Goal: Task Accomplishment & Management: Complete application form

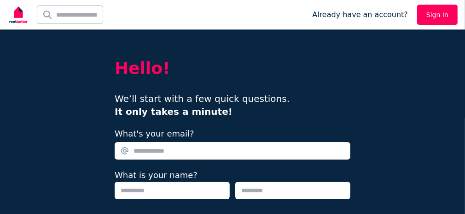
drag, startPoint x: 0, startPoint y: 0, endPoint x: 190, endPoint y: 152, distance: 243.4
click at [190, 151] on input "What's your email?" at bounding box center [233, 150] width 236 height 17
type input "**********"
type input "****"
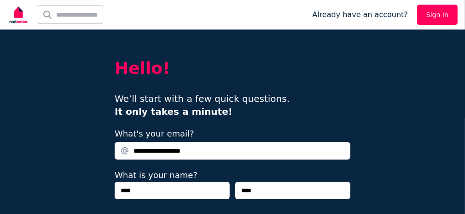
type input "**********"
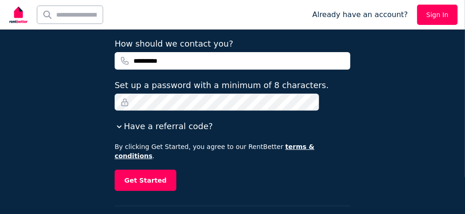
scroll to position [198, 0]
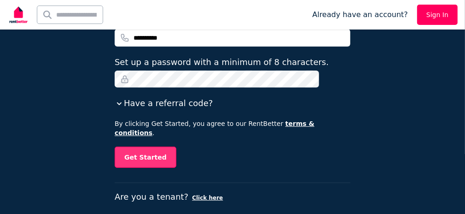
click at [157, 146] on button "Get Started" at bounding box center [146, 156] width 62 height 21
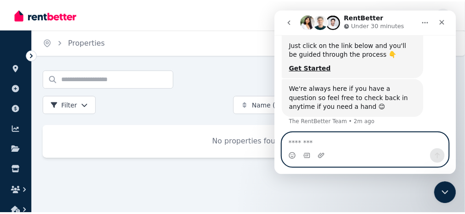
scroll to position [381, 0]
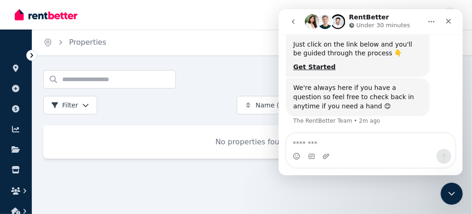
click at [174, 105] on div "Search properties Filter" at bounding box center [136, 92] width 186 height 44
click at [69, 35] on ol "Home Properties" at bounding box center [74, 42] width 85 height 26
click at [64, 42] on icon "Breadcrumb" at bounding box center [60, 42] width 9 height 9
click at [58, 40] on icon "Breadcrumb" at bounding box center [60, 42] width 9 height 9
click at [431, 19] on icon "Home" at bounding box center [430, 21] width 7 height 7
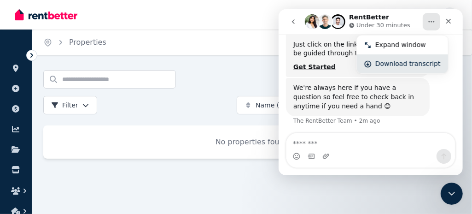
click at [384, 64] on div "Download transcript" at bounding box center [407, 64] width 65 height 10
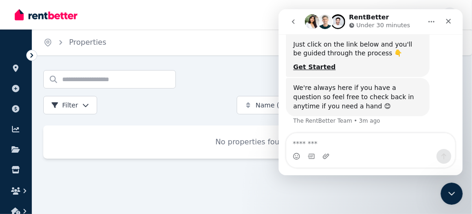
click at [174, 194] on div "Home Properties Help Search properties Filter Name (A-Z) Add Property No proper…" at bounding box center [236, 107] width 472 height 214
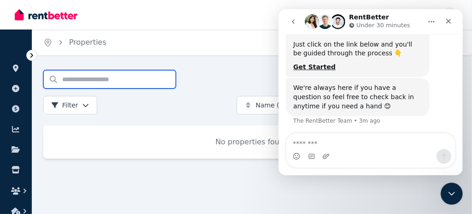
click at [157, 77] on input "Search properties" at bounding box center [109, 79] width 133 height 18
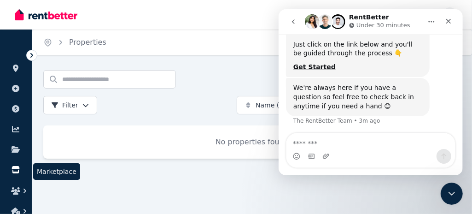
click at [14, 168] on icon at bounding box center [16, 169] width 8 height 7
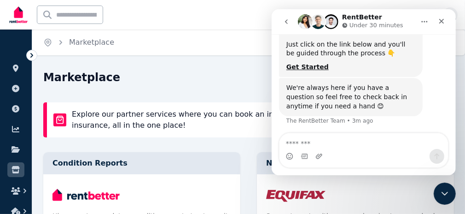
click at [287, 23] on icon "go back" at bounding box center [285, 21] width 7 height 7
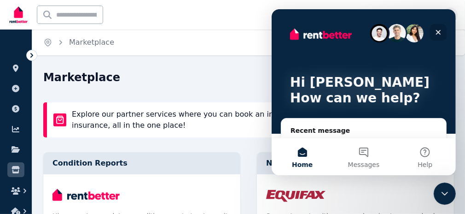
click at [438, 31] on icon "Close" at bounding box center [438, 32] width 5 height 5
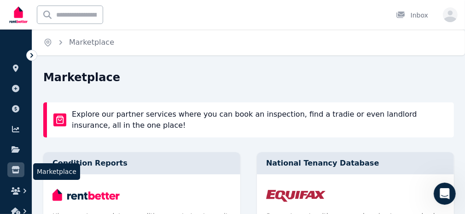
click at [18, 170] on icon at bounding box center [16, 169] width 8 height 7
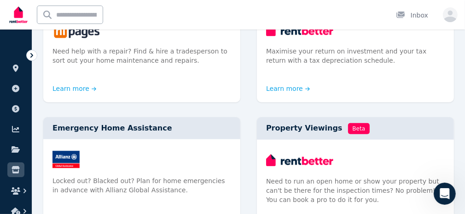
scroll to position [751, 0]
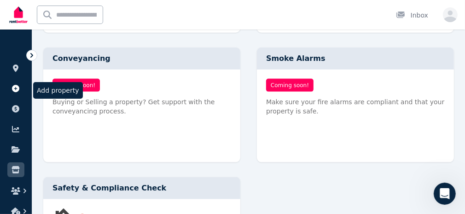
click at [15, 85] on icon at bounding box center [15, 88] width 7 height 7
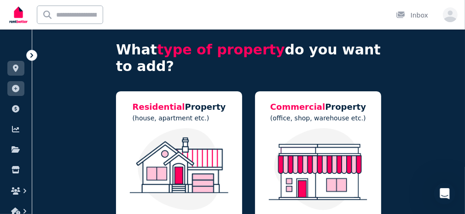
scroll to position [92, 0]
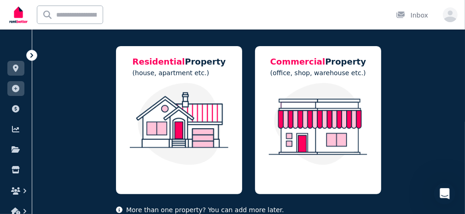
click at [190, 106] on img at bounding box center [179, 124] width 108 height 82
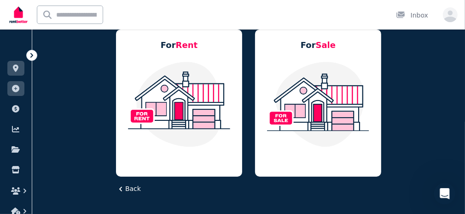
click at [171, 76] on img at bounding box center [179, 104] width 108 height 87
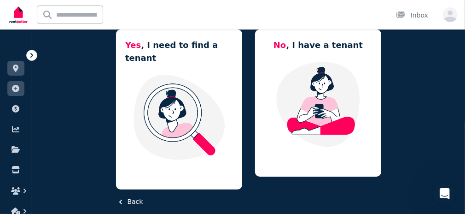
click at [171, 86] on img at bounding box center [179, 117] width 108 height 87
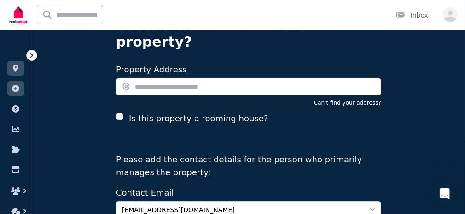
scroll to position [46, 0]
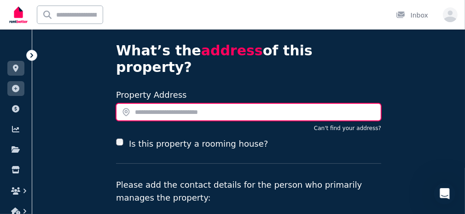
click at [145, 103] on input "text" at bounding box center [248, 111] width 265 height 17
type input "*"
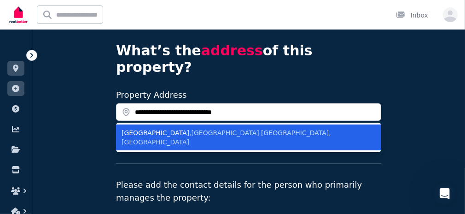
click at [213, 129] on span "Heidelberg Heights VIC, Australia" at bounding box center [226, 137] width 209 height 17
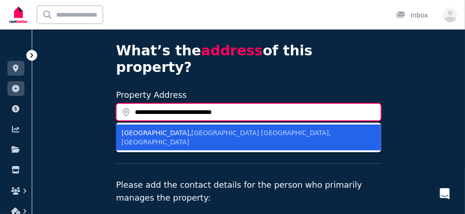
type input "**********"
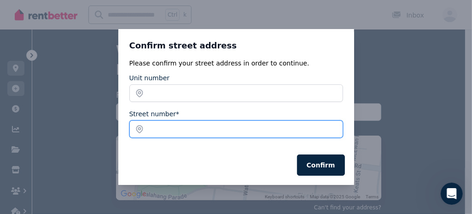
click at [171, 127] on input "Street number*" at bounding box center [236, 128] width 214 height 17
type input "***"
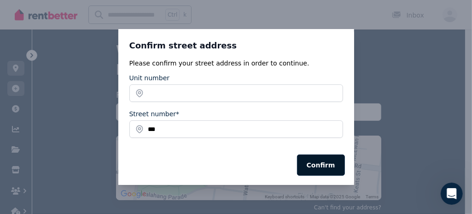
click at [322, 163] on button "Confirm" at bounding box center [321, 164] width 48 height 21
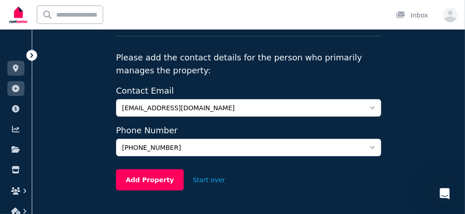
scroll to position [262, 0]
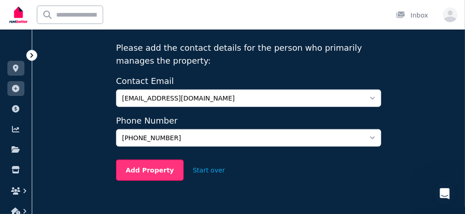
click at [155, 159] on button "Add Property" at bounding box center [150, 169] width 68 height 21
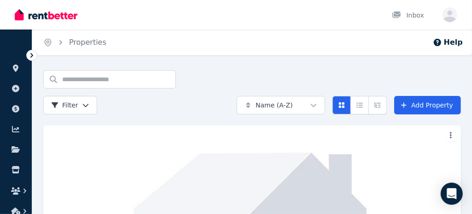
click at [278, 104] on html "Open main menu Inbox Open user menu ORGANISE Properties Add property Payments F…" at bounding box center [236, 107] width 472 height 214
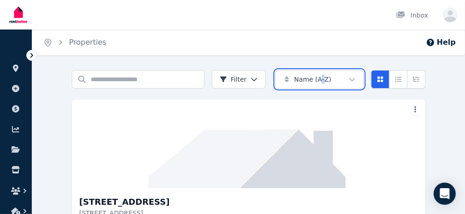
click at [279, 104] on html "Open main menu Inbox Open user menu ORGANISE Properties Add property Payments F…" at bounding box center [232, 107] width 465 height 214
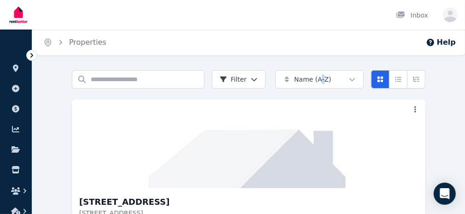
click at [0, 0] on link "Add Property" at bounding box center [0, 0] width 0 height 0
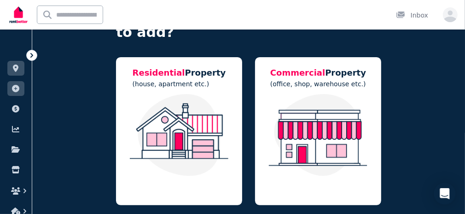
scroll to position [121, 0]
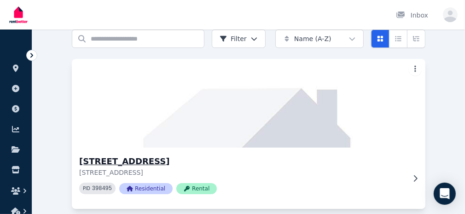
scroll to position [77, 0]
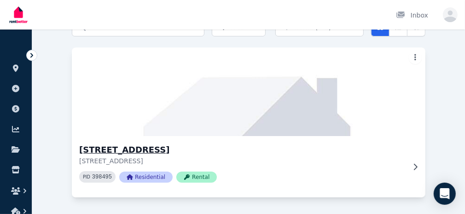
click at [420, 163] on icon at bounding box center [415, 166] width 9 height 7
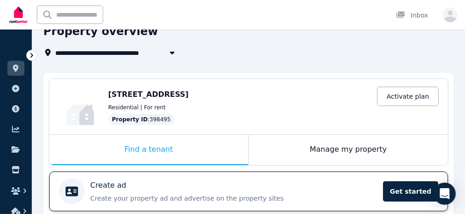
scroll to position [138, 0]
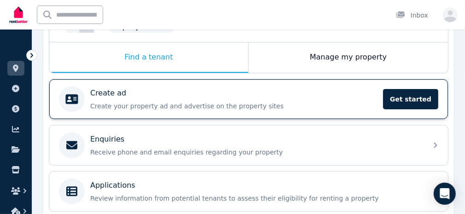
click at [148, 99] on div "Create ad Create your property ad and advertise on the property sites Get start…" at bounding box center [233, 98] width 287 height 23
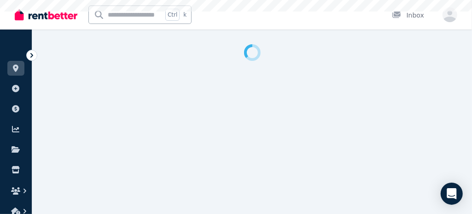
select select "***"
select select "**********"
